Goal: Information Seeking & Learning: Learn about a topic

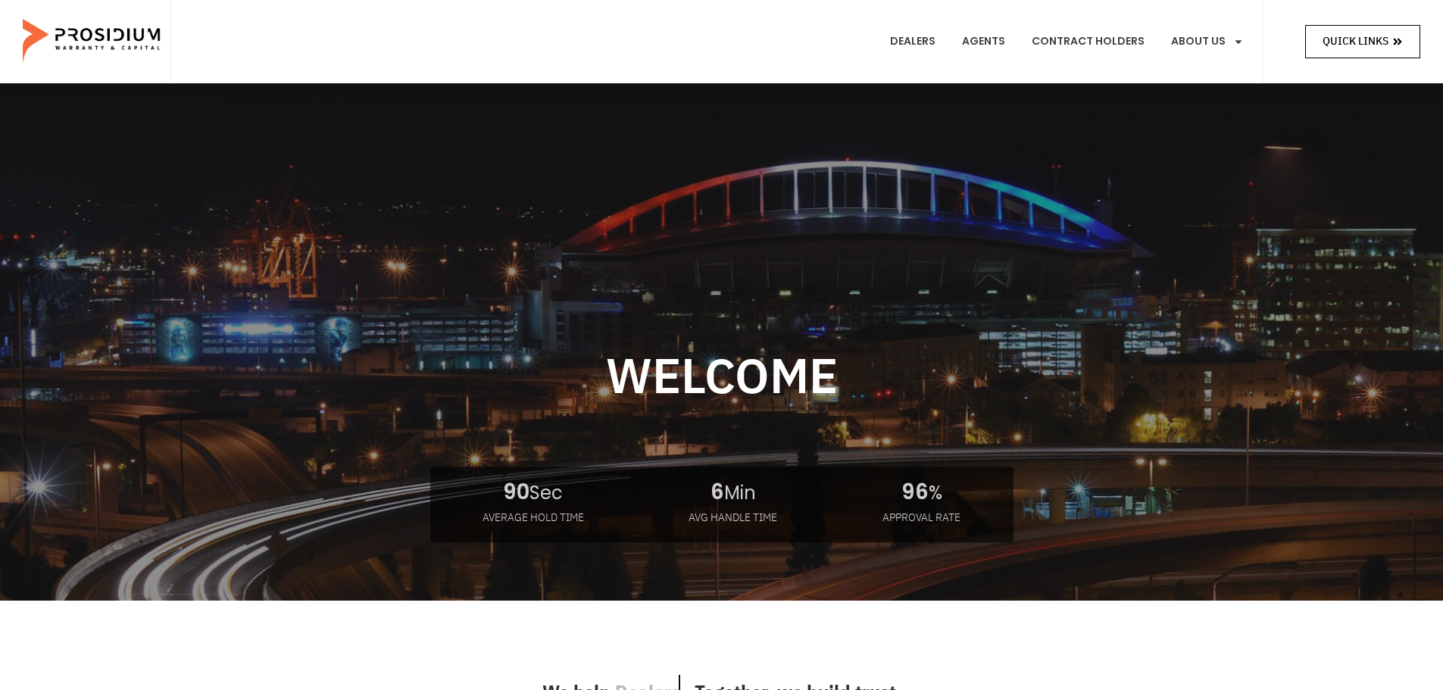
click at [1389, 36] on span "Quick Links" at bounding box center [1363, 41] width 80 height 19
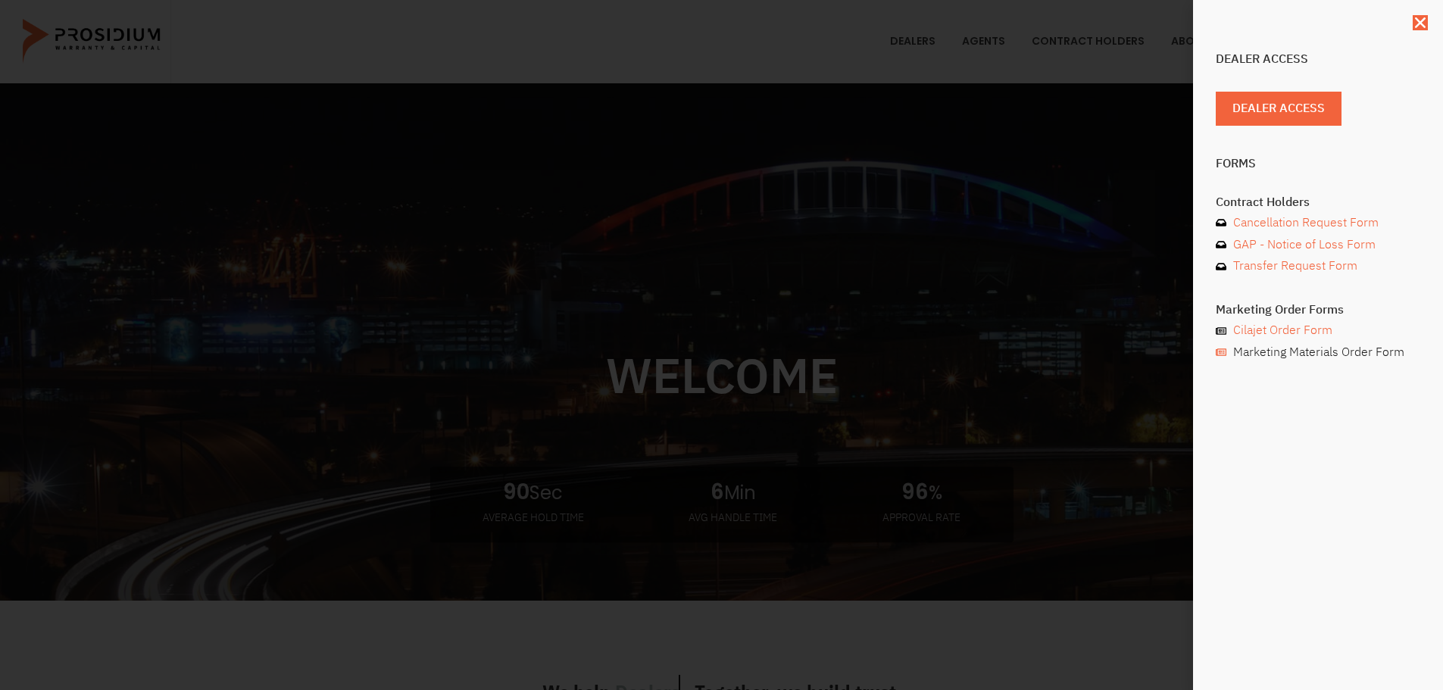
click at [1303, 348] on span "Marketing Materials Order Form" at bounding box center [1316, 353] width 175 height 22
click at [1017, 200] on div "Dealer Access Dealer Access Forms Contract Holders Cancellation Request Form GA…" at bounding box center [721, 345] width 1443 height 690
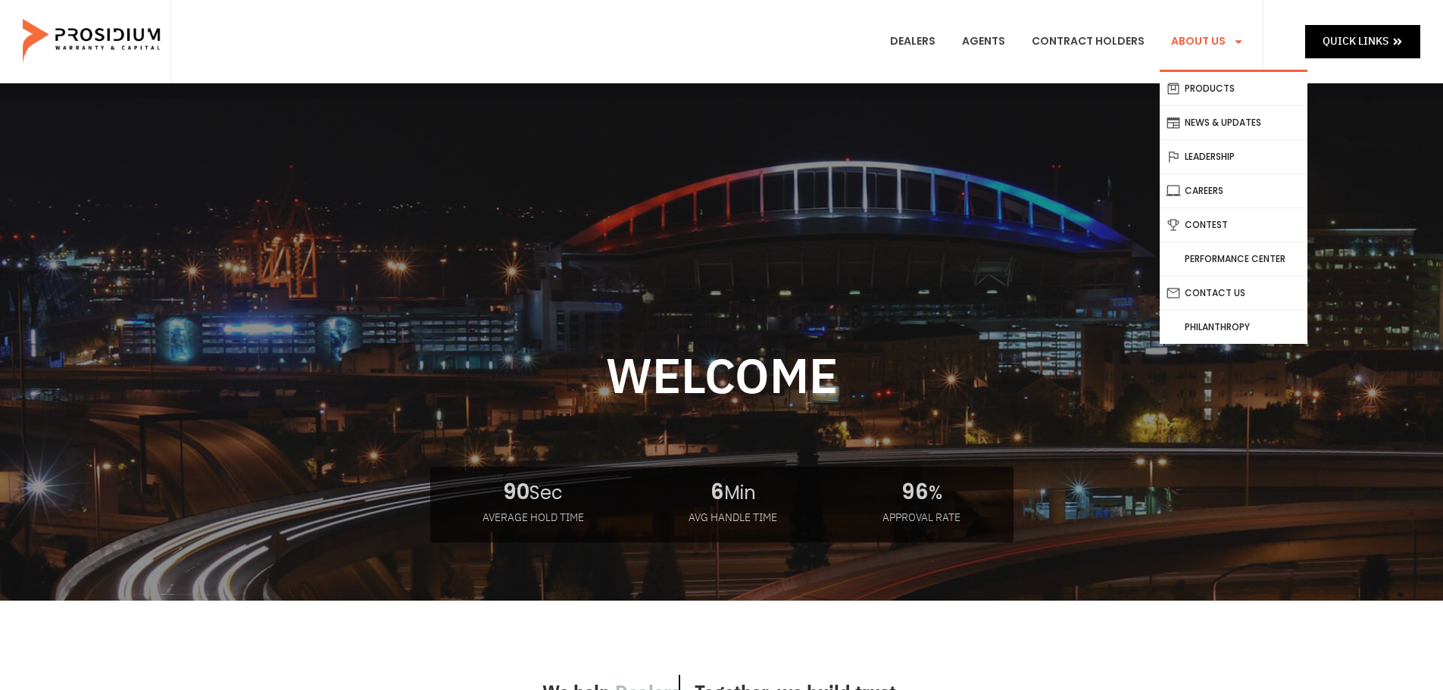
click at [1213, 41] on link "About Us" at bounding box center [1207, 42] width 95 height 56
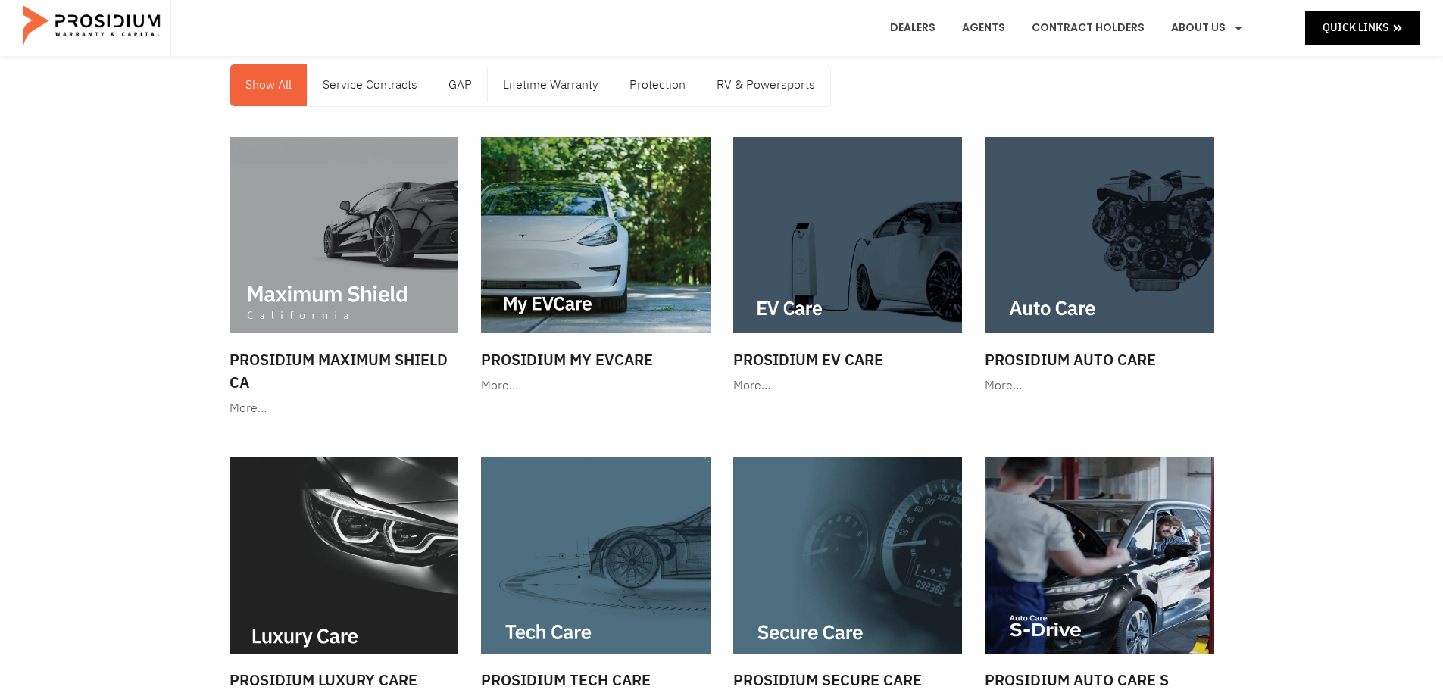
scroll to position [76, 0]
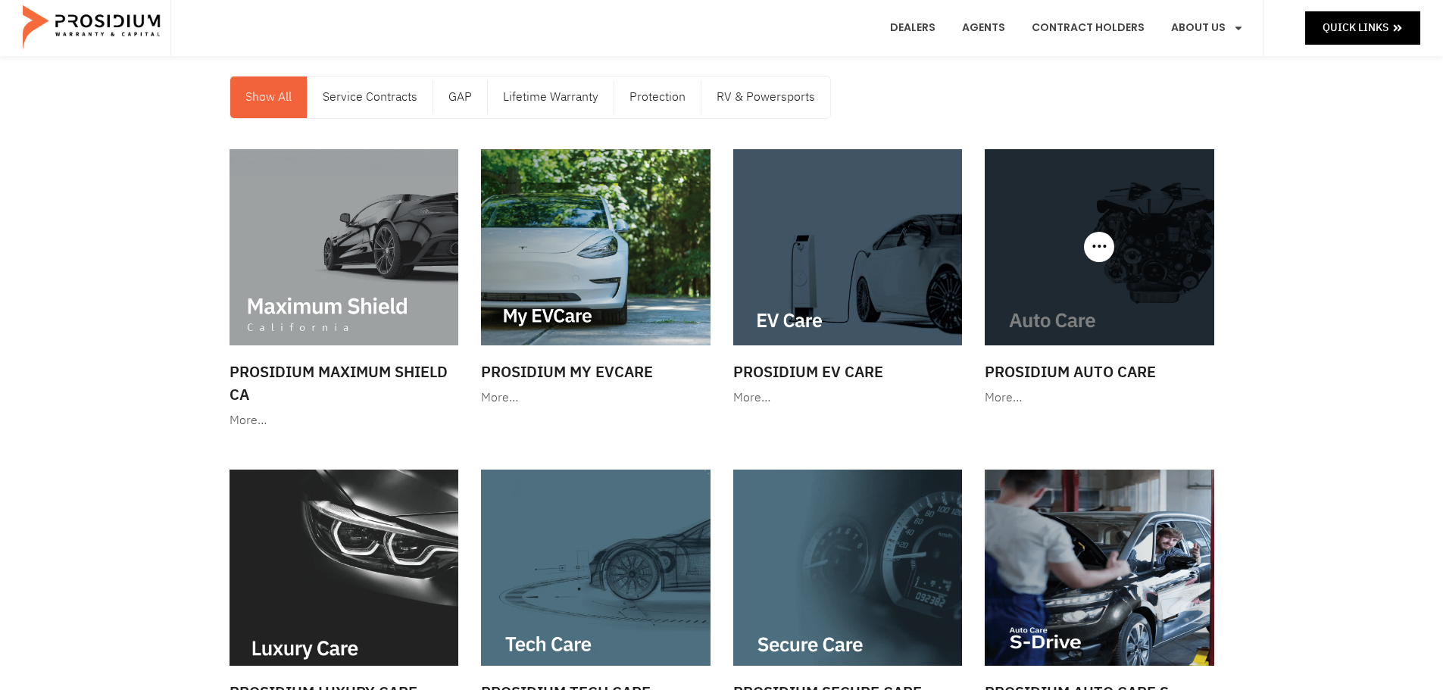
click at [1057, 280] on img at bounding box center [1100, 247] width 230 height 196
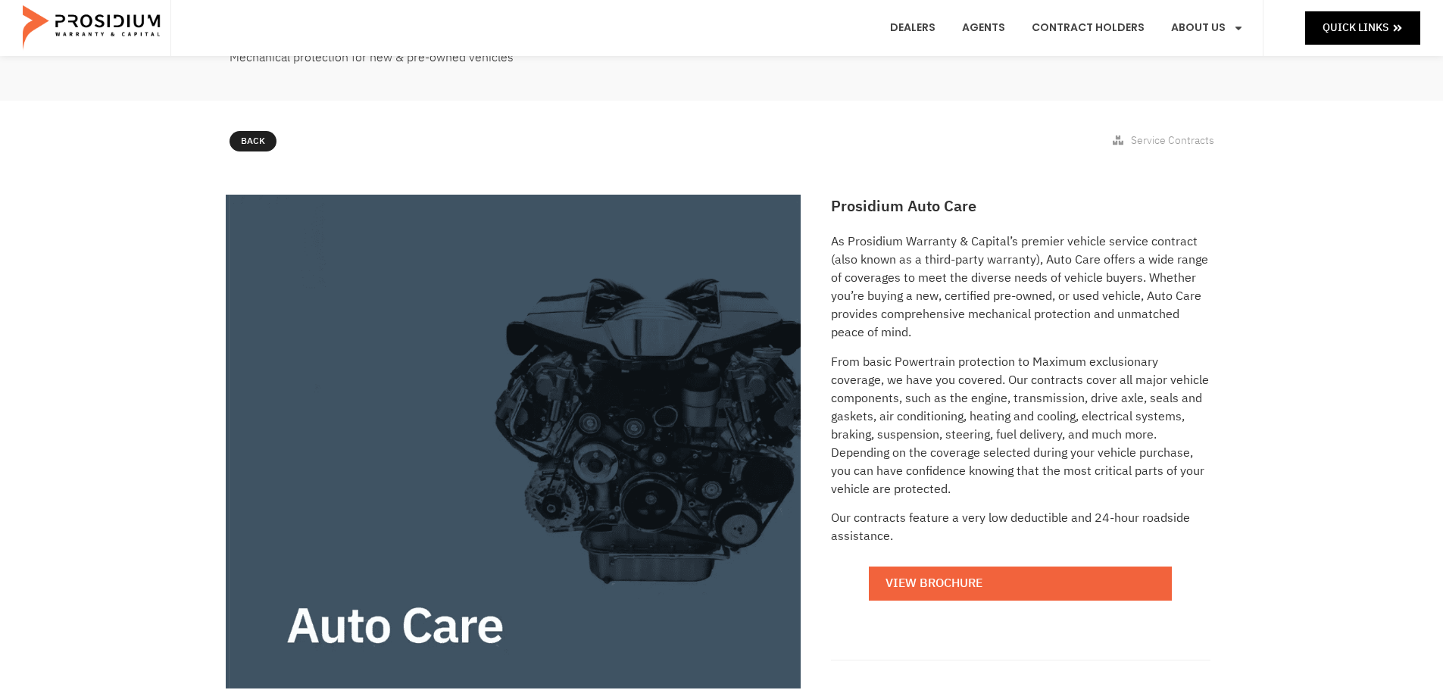
scroll to position [379, 0]
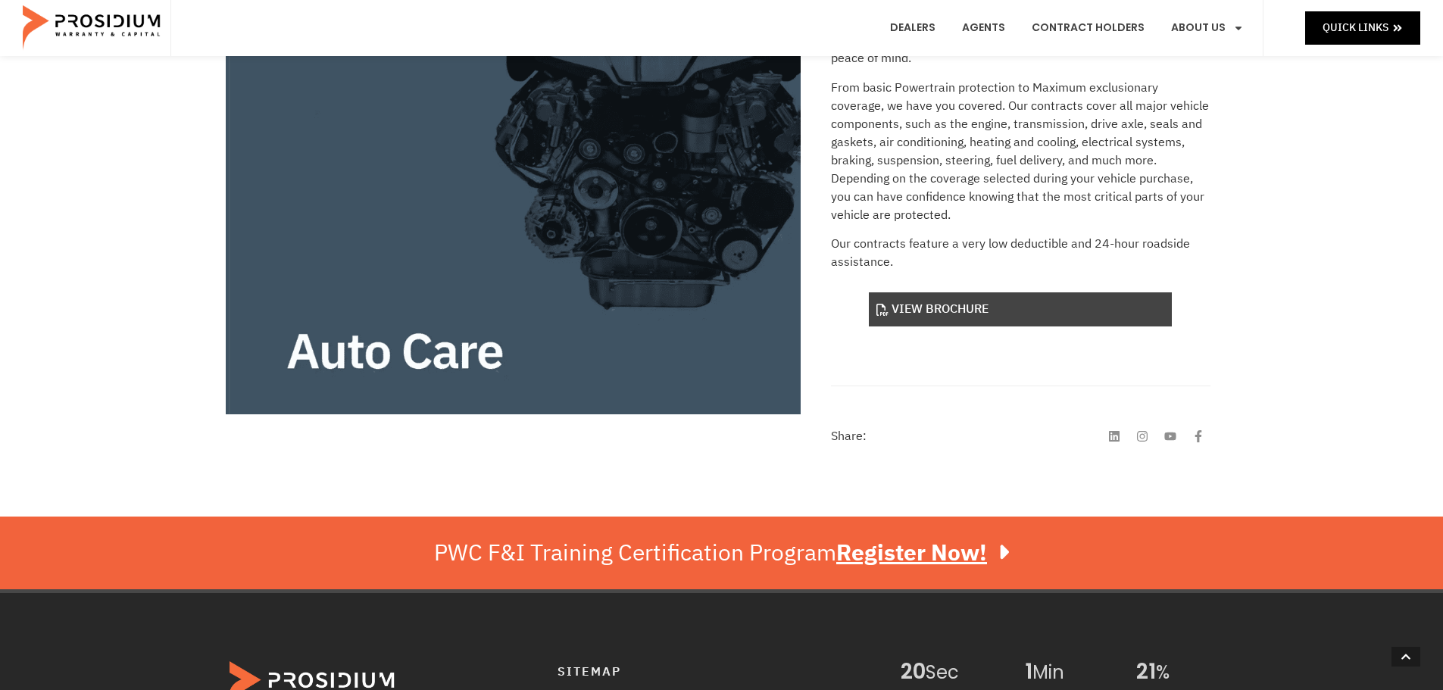
click at [954, 311] on link "View Brochure" at bounding box center [1020, 309] width 303 height 34
